Goal: Find specific page/section: Find specific page/section

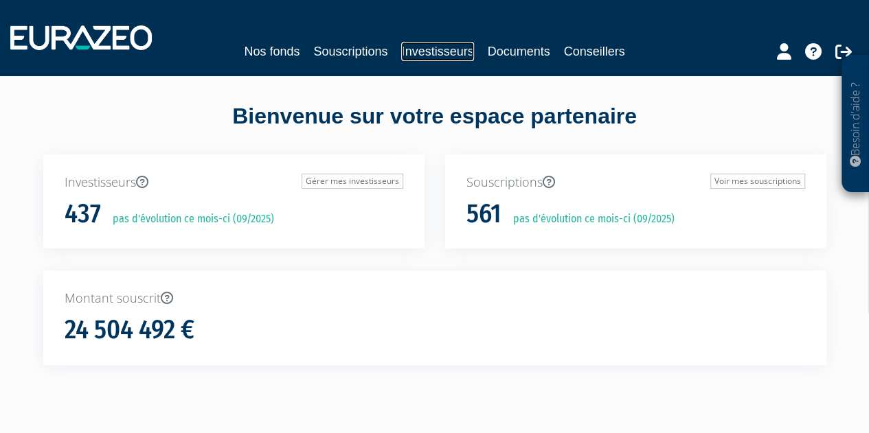
click at [453, 42] on link "Investisseurs" at bounding box center [437, 51] width 72 height 19
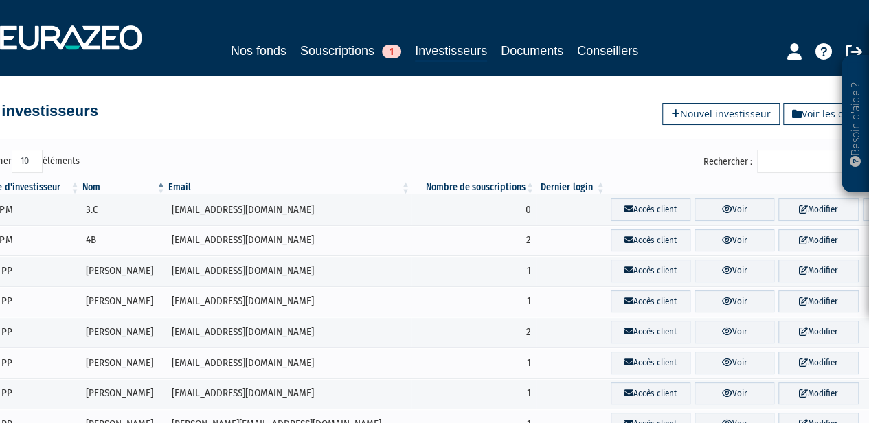
click at [779, 159] on input "Rechercher :" at bounding box center [822, 161] width 130 height 23
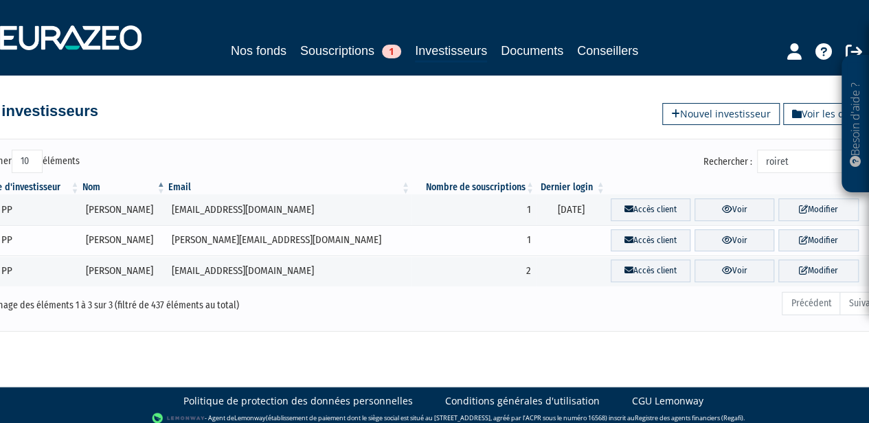
type input "roiret"
click at [411, 237] on td "1" at bounding box center [473, 240] width 124 height 31
click at [106, 235] on td "ANNE ROIRET" at bounding box center [124, 240] width 86 height 31
click at [611, 236] on link "Accès client" at bounding box center [650, 240] width 80 height 23
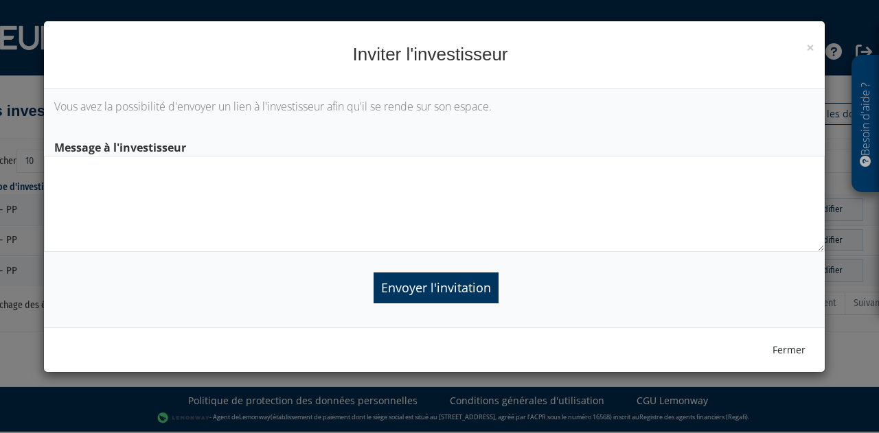
click at [815, 51] on div "× Fermer Inviter l'investisseur" at bounding box center [434, 54] width 781 height 67
click at [810, 49] on span "×" at bounding box center [810, 47] width 8 height 19
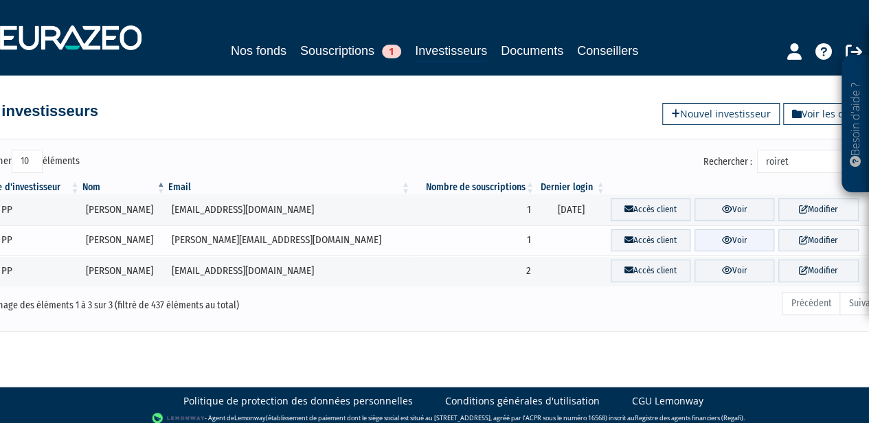
click at [694, 236] on link "Voir" at bounding box center [734, 240] width 80 height 23
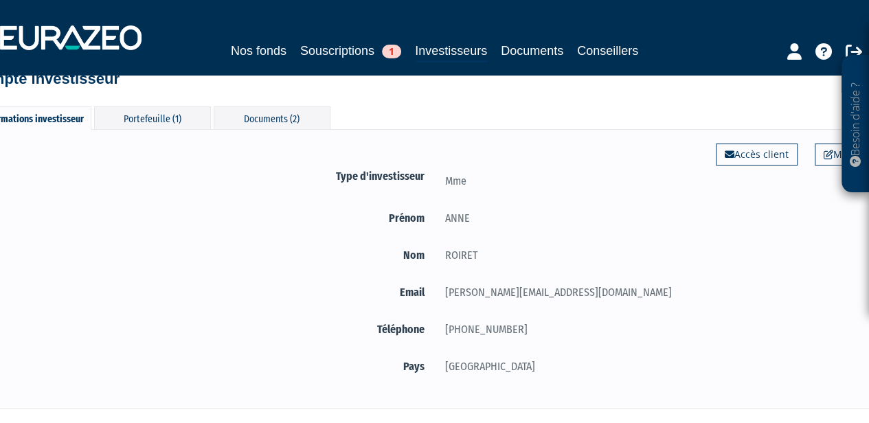
scroll to position [33, 0]
click at [173, 117] on div "Portefeuille (1)" at bounding box center [152, 117] width 117 height 23
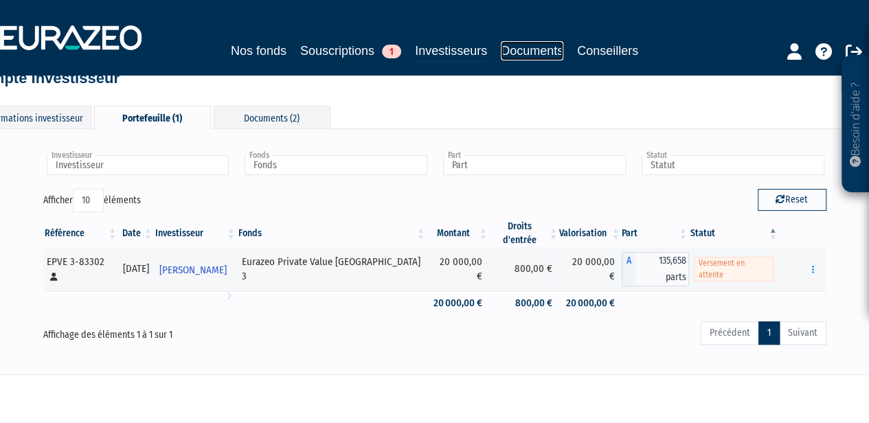
click at [531, 49] on link "Documents" at bounding box center [532, 50] width 62 height 19
